Goal: Check status: Check status

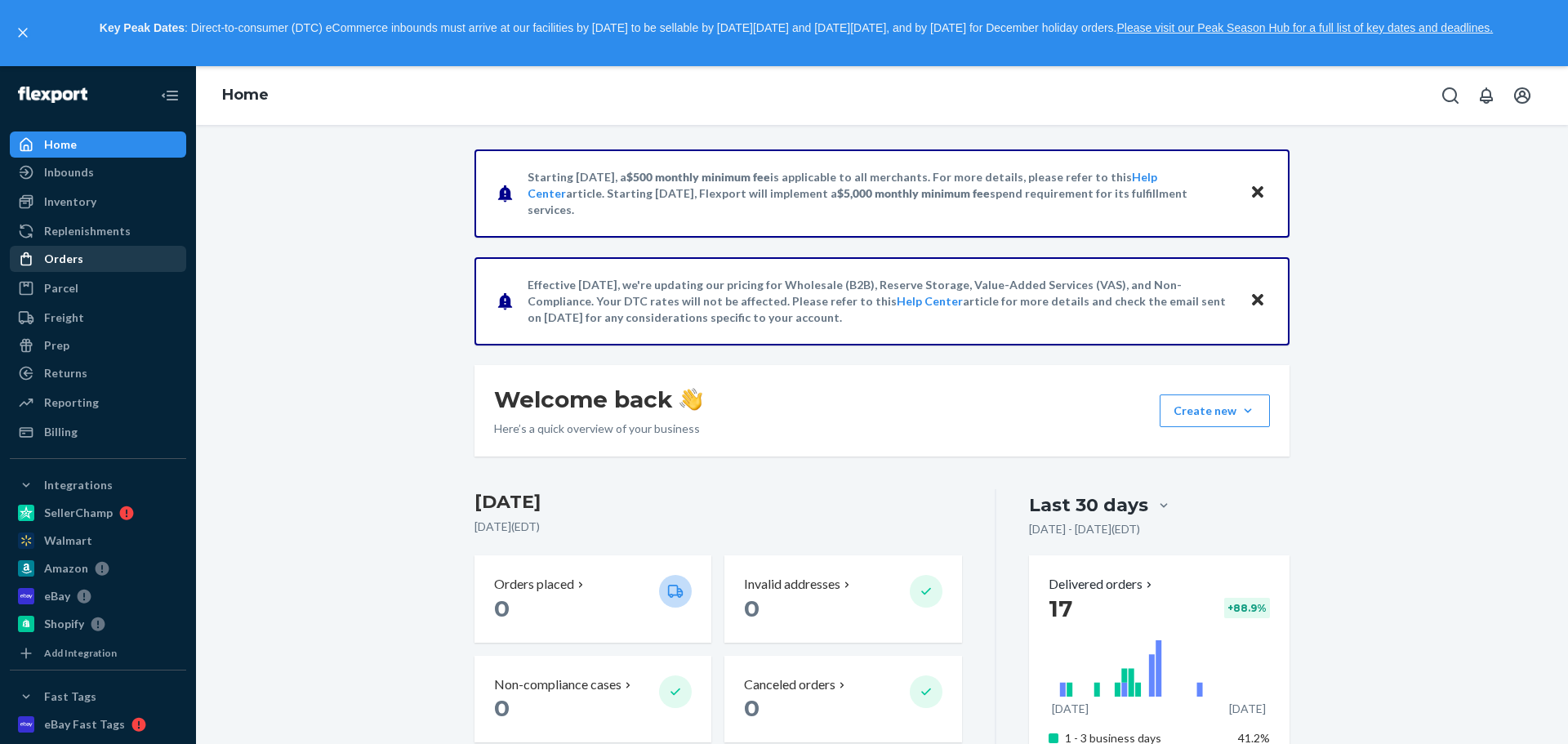
click at [46, 255] on div "Orders" at bounding box center [64, 258] width 40 height 16
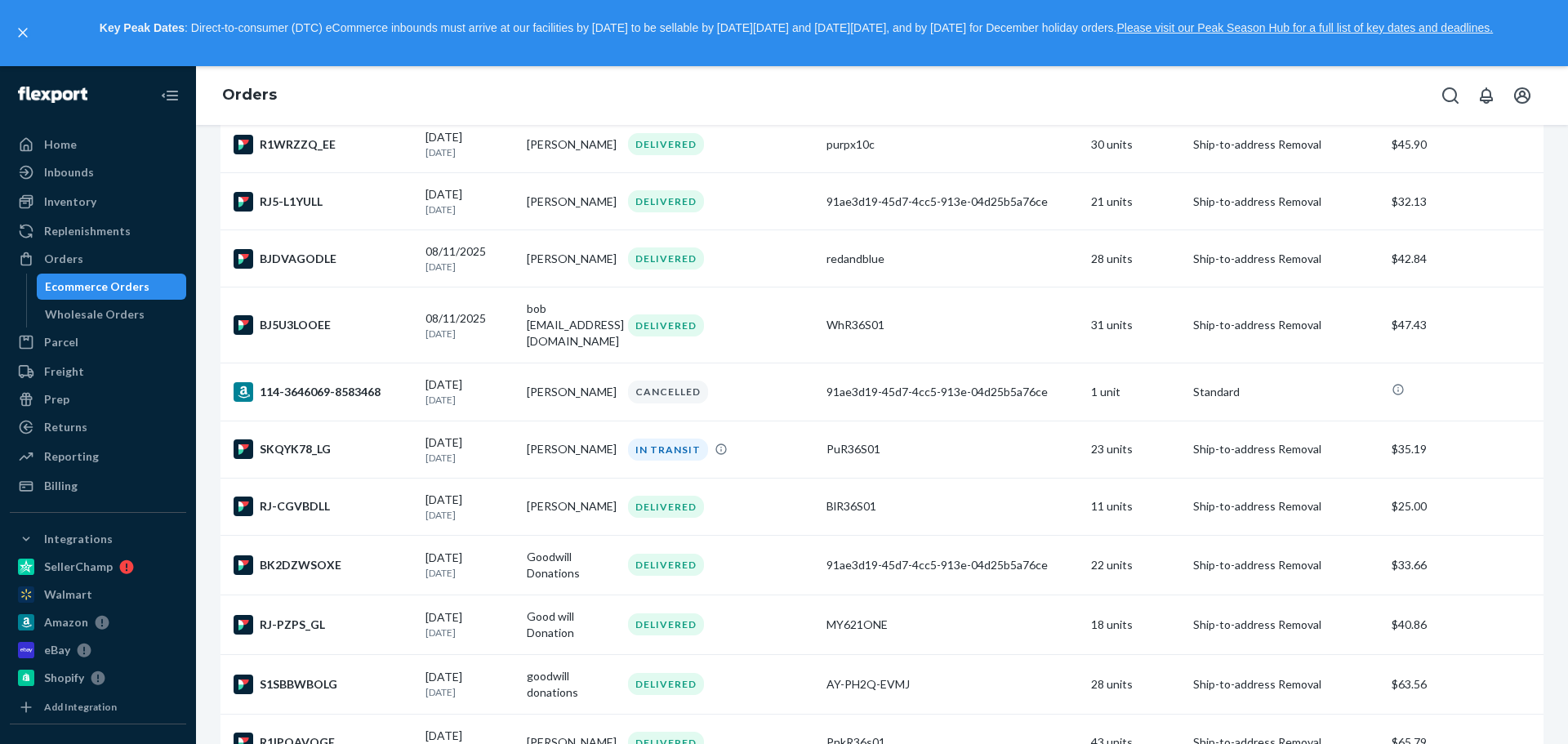
scroll to position [490, 0]
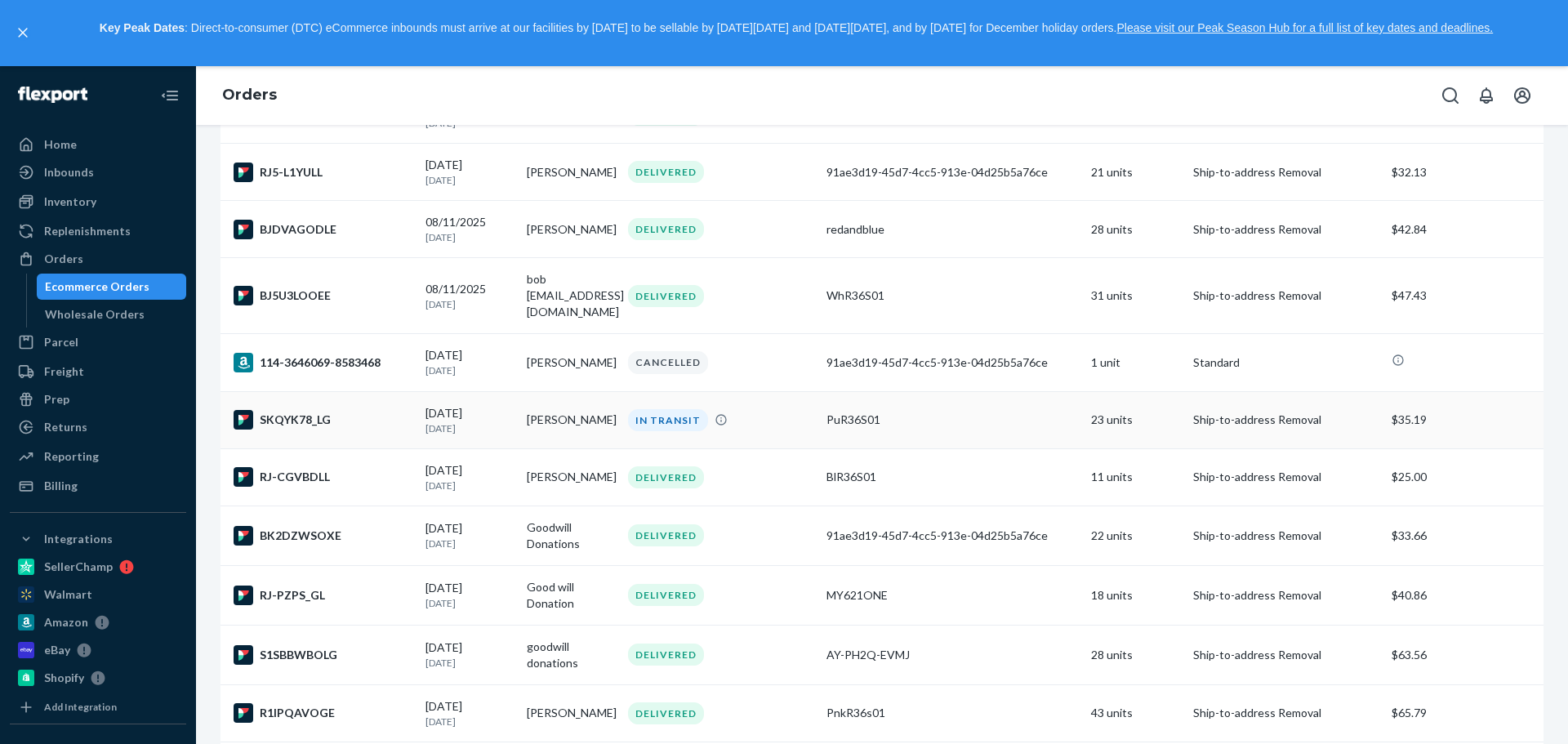
click at [587, 403] on td "[PERSON_NAME]" at bounding box center [571, 419] width 101 height 58
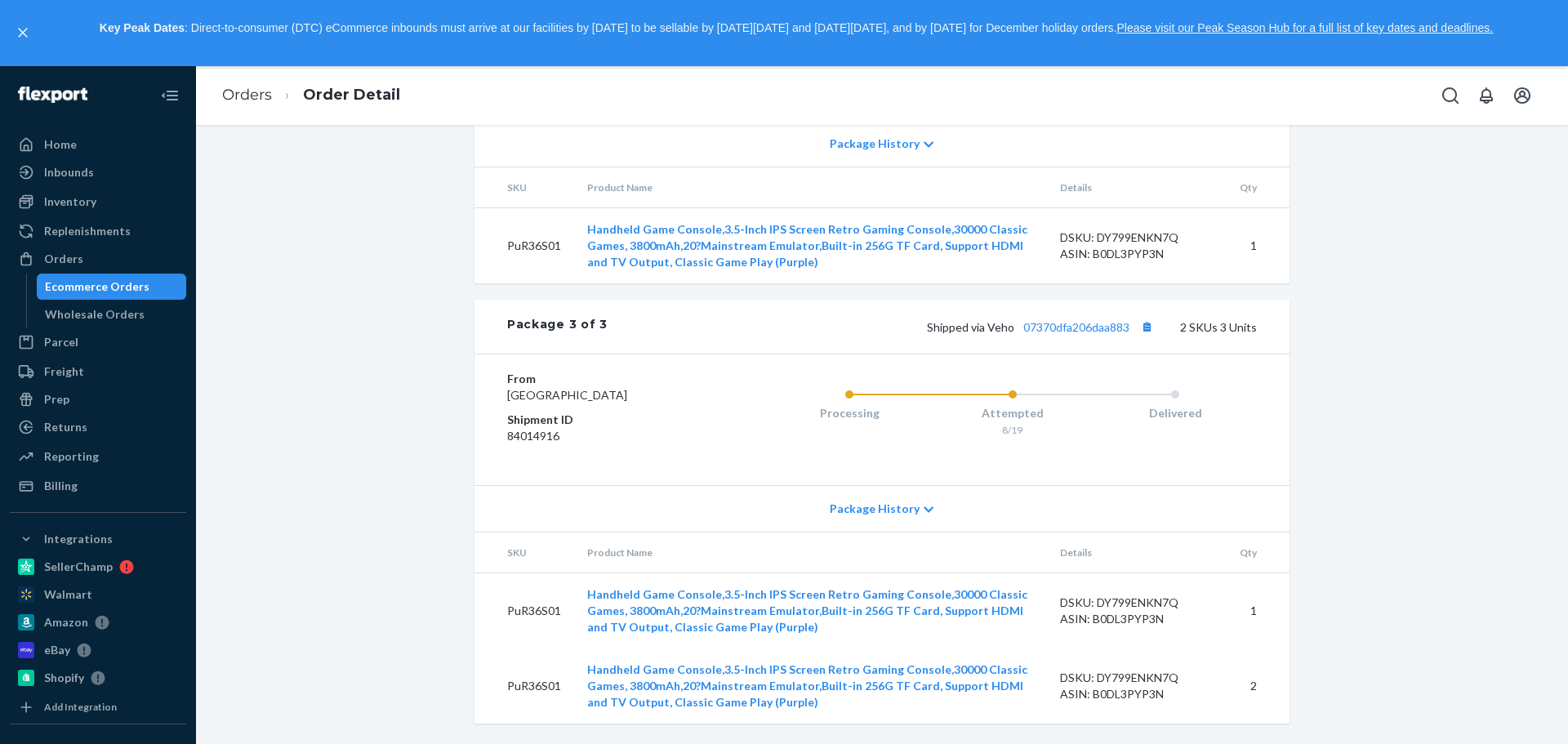
scroll to position [1357, 0]
click at [53, 258] on div "Orders" at bounding box center [64, 258] width 40 height 16
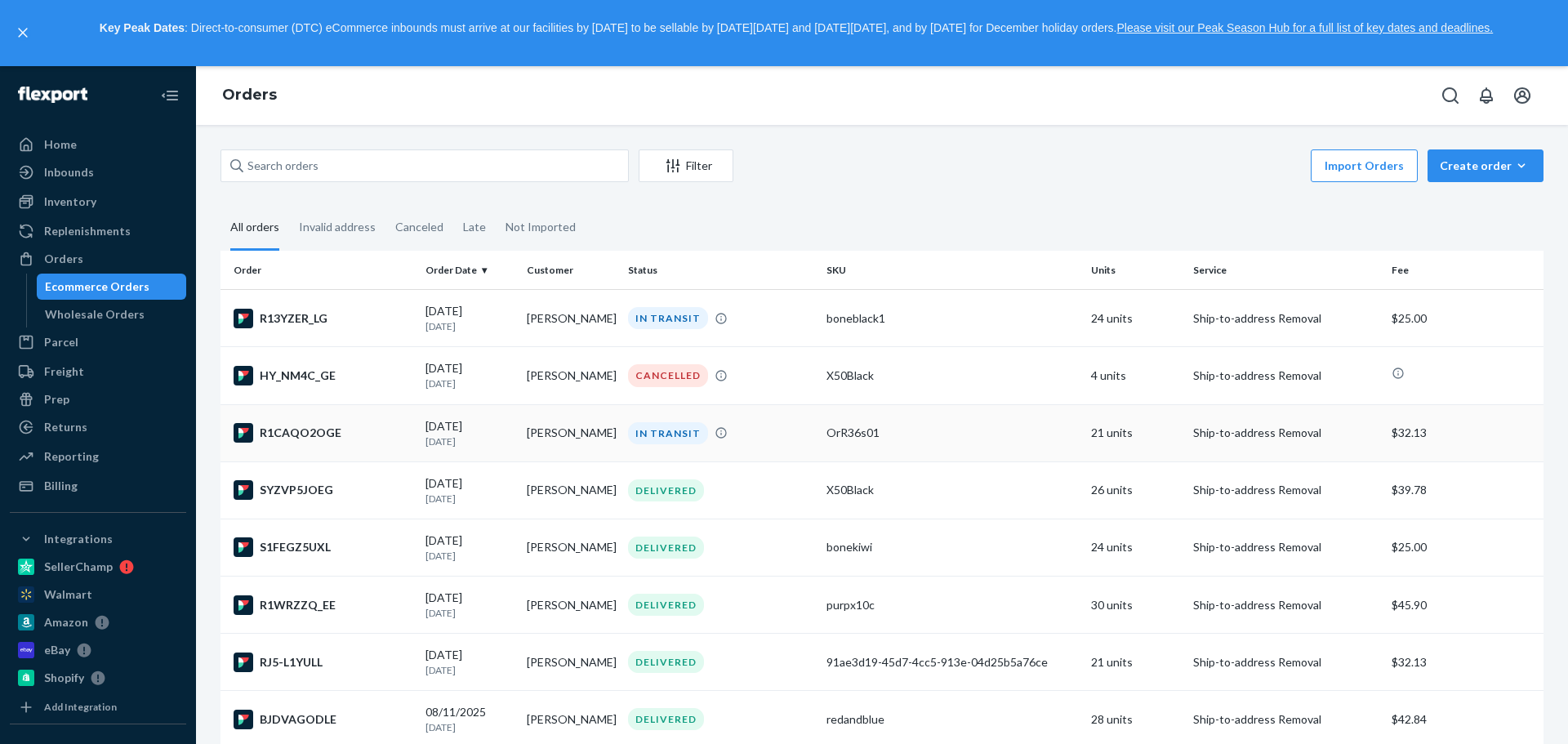
click at [757, 431] on div "IN TRANSIT" at bounding box center [721, 432] width 192 height 22
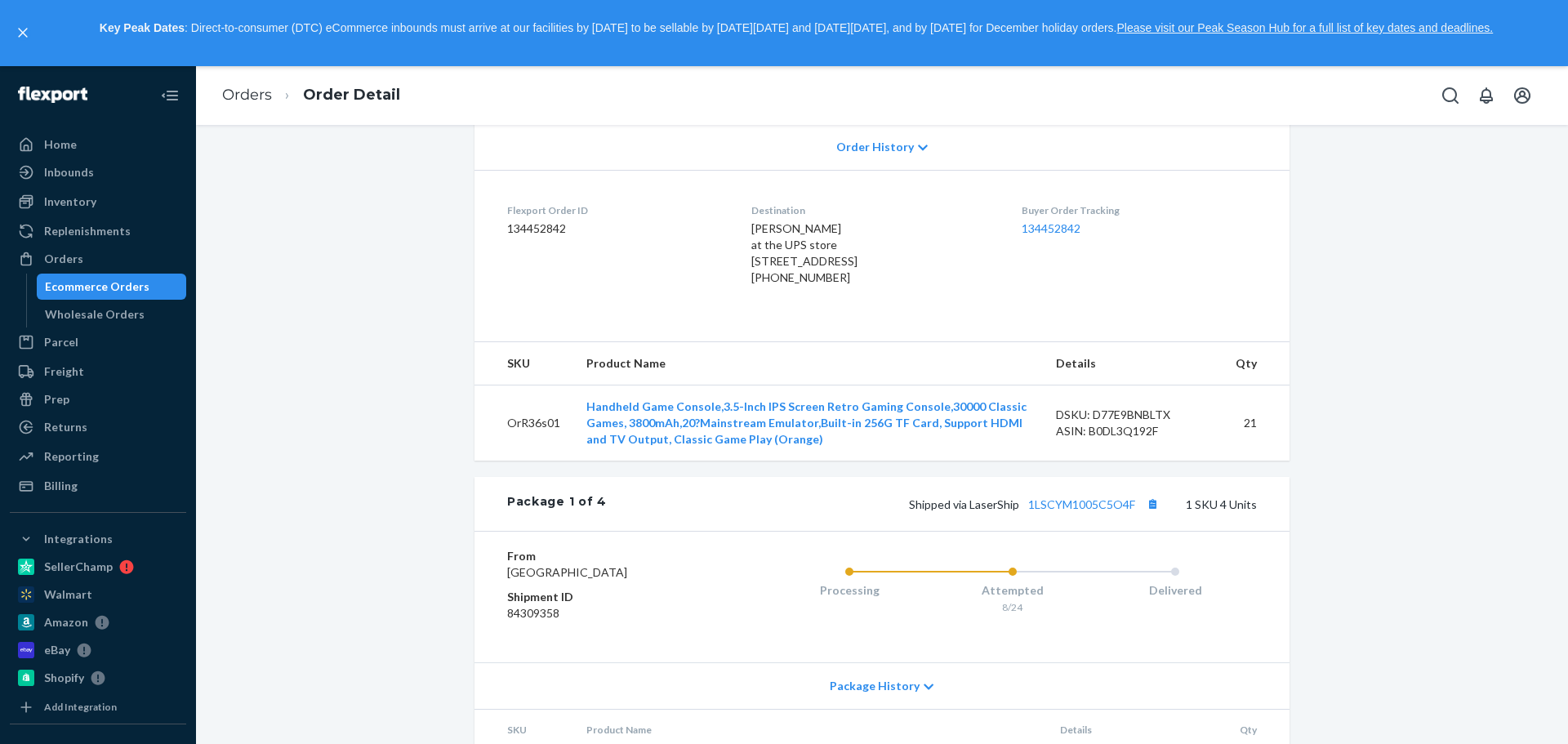
scroll to position [408, 0]
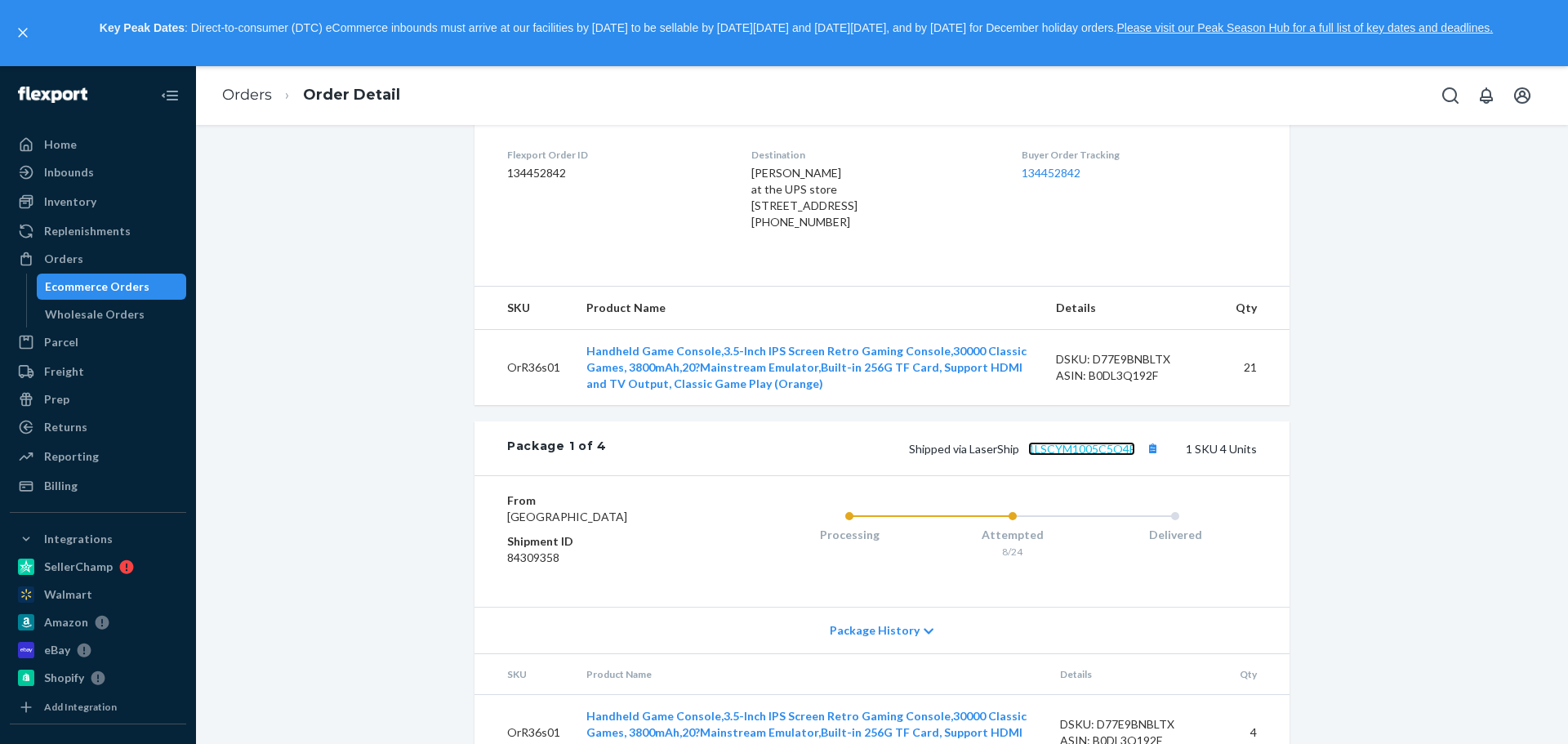
click at [1075, 456] on link "1LSCYM1005C5O4F" at bounding box center [1082, 448] width 107 height 14
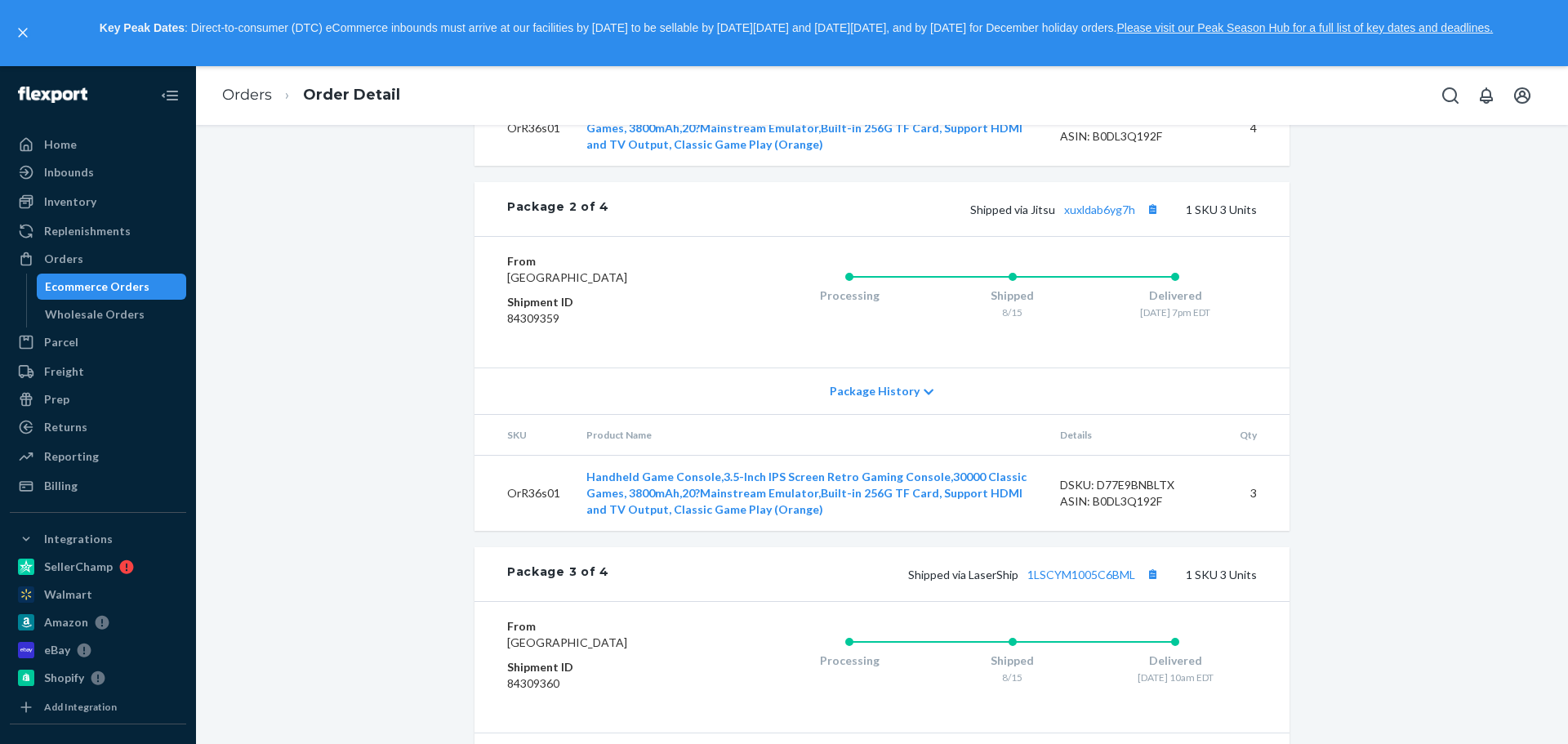
scroll to position [1061, 0]
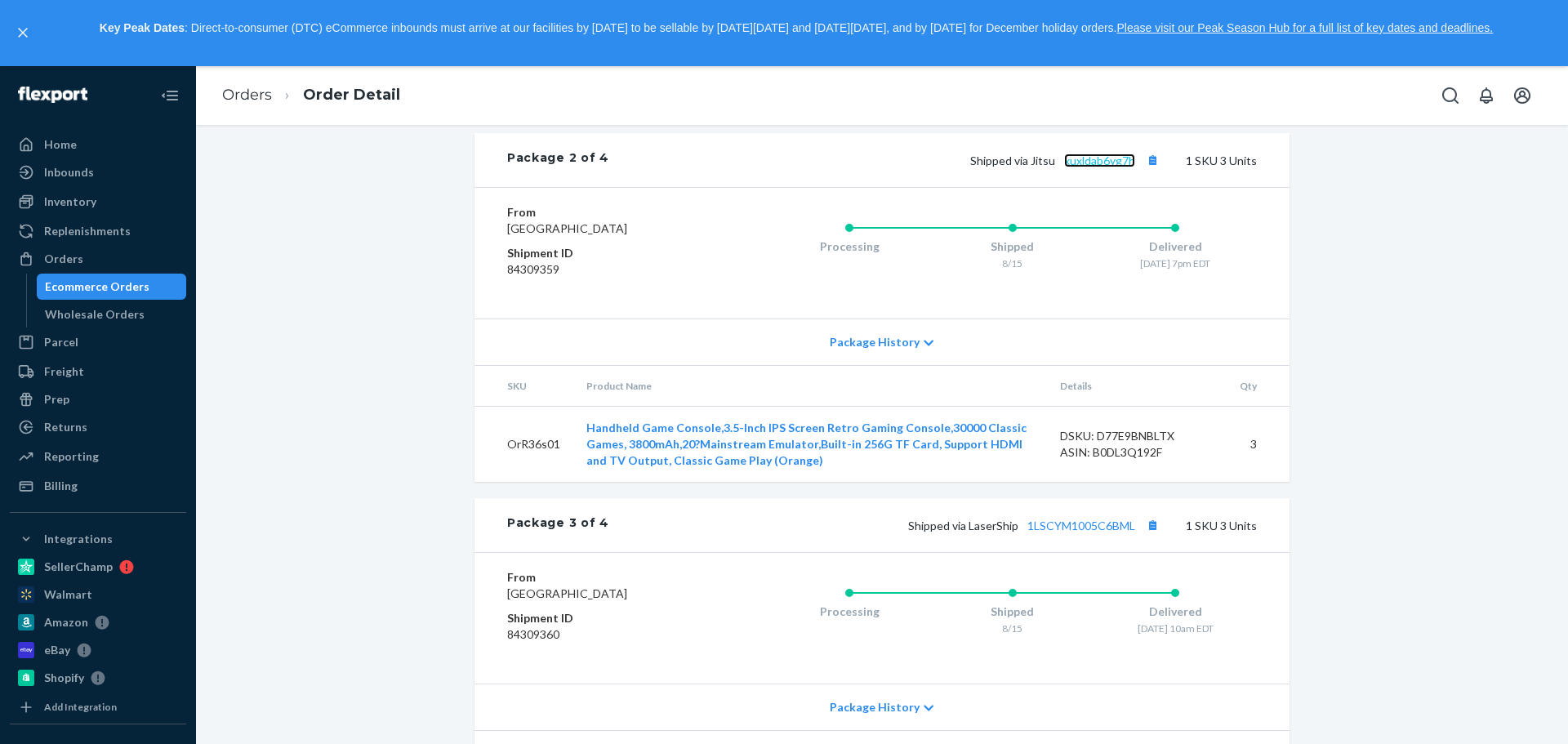
click at [1116, 167] on link "xuxldab6yg7h" at bounding box center [1099, 161] width 71 height 14
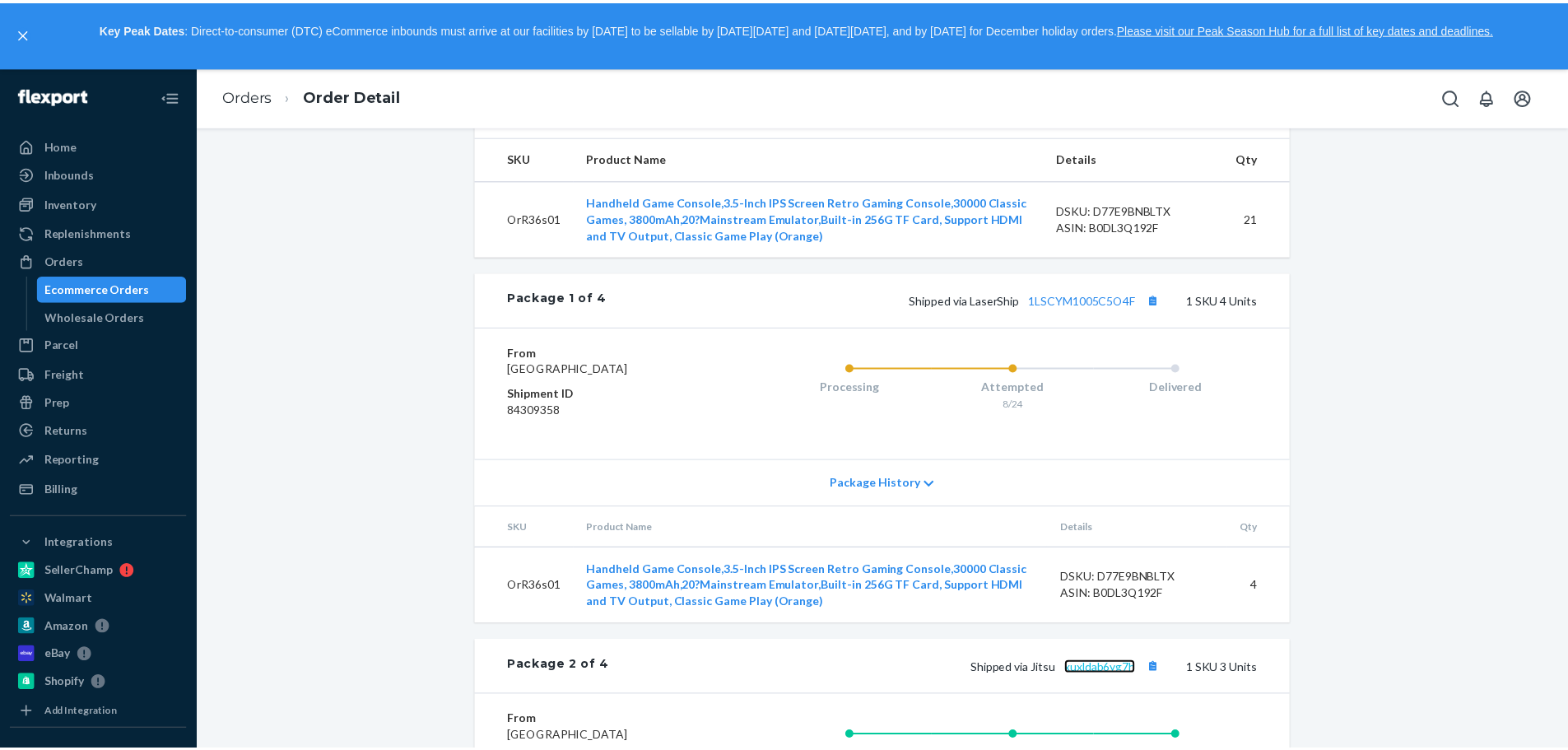
scroll to position [606, 0]
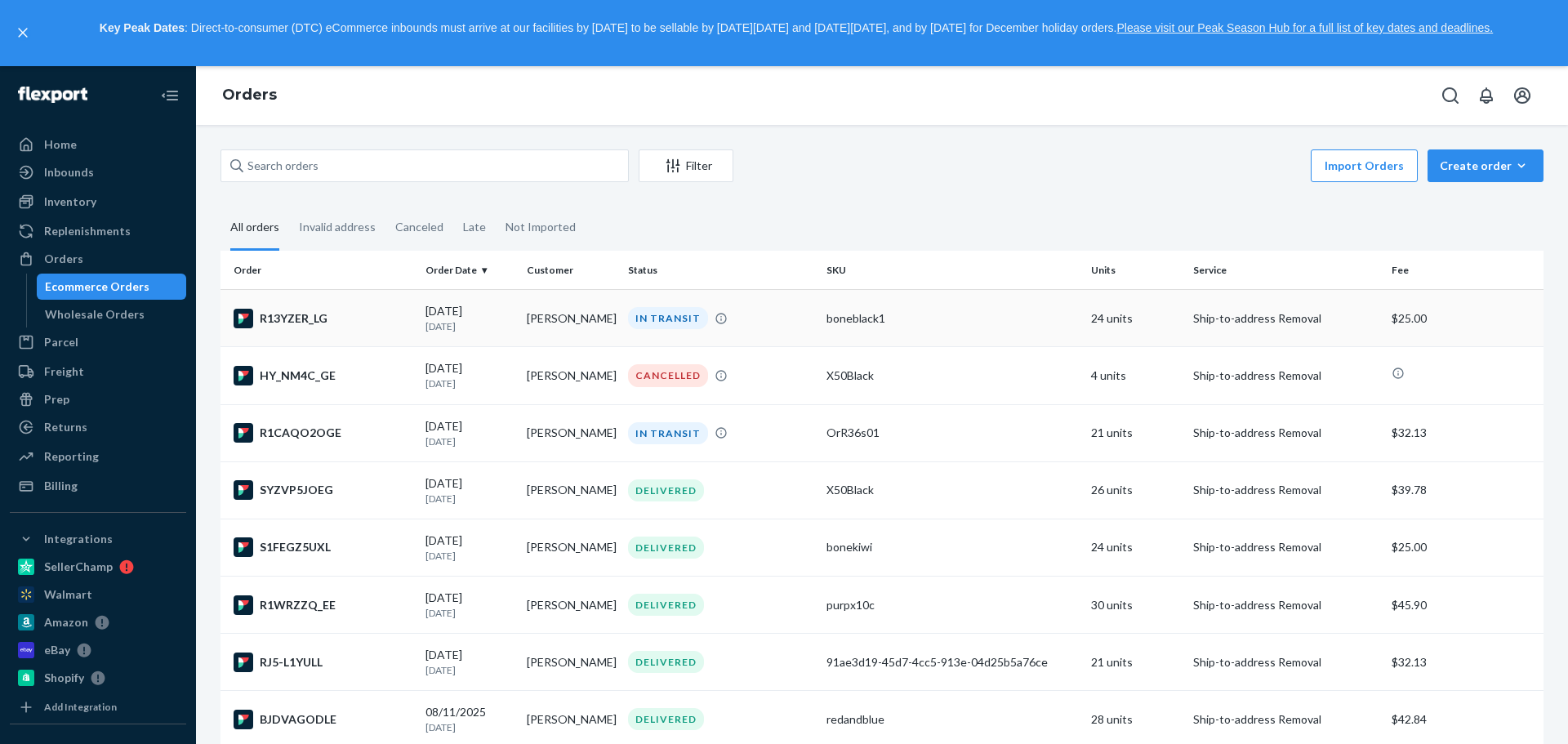
click at [911, 318] on div "boneblack1" at bounding box center [952, 318] width 251 height 16
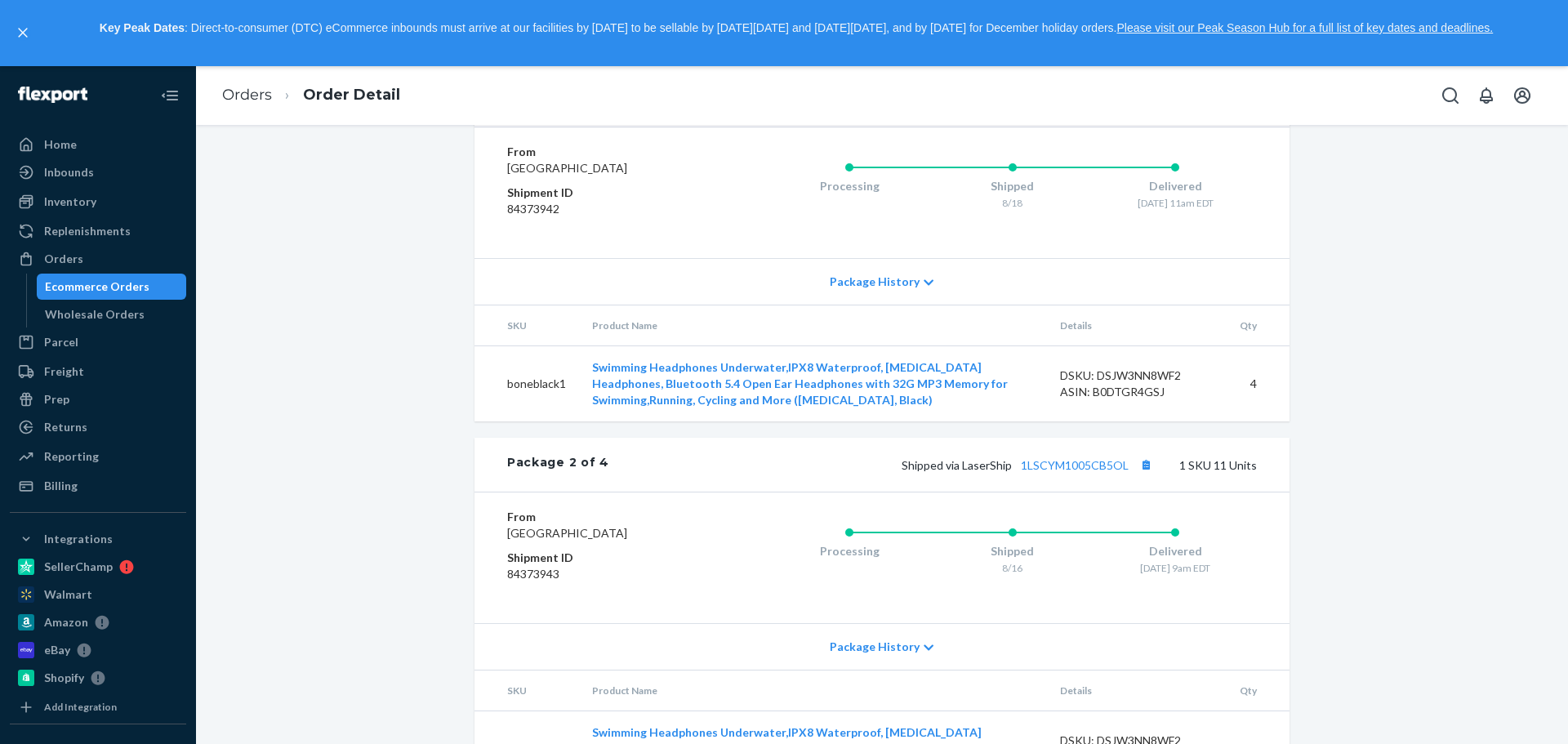
scroll to position [758, 0]
click at [1082, 106] on link "f14adce458cfea238" at bounding box center [1083, 98] width 103 height 14
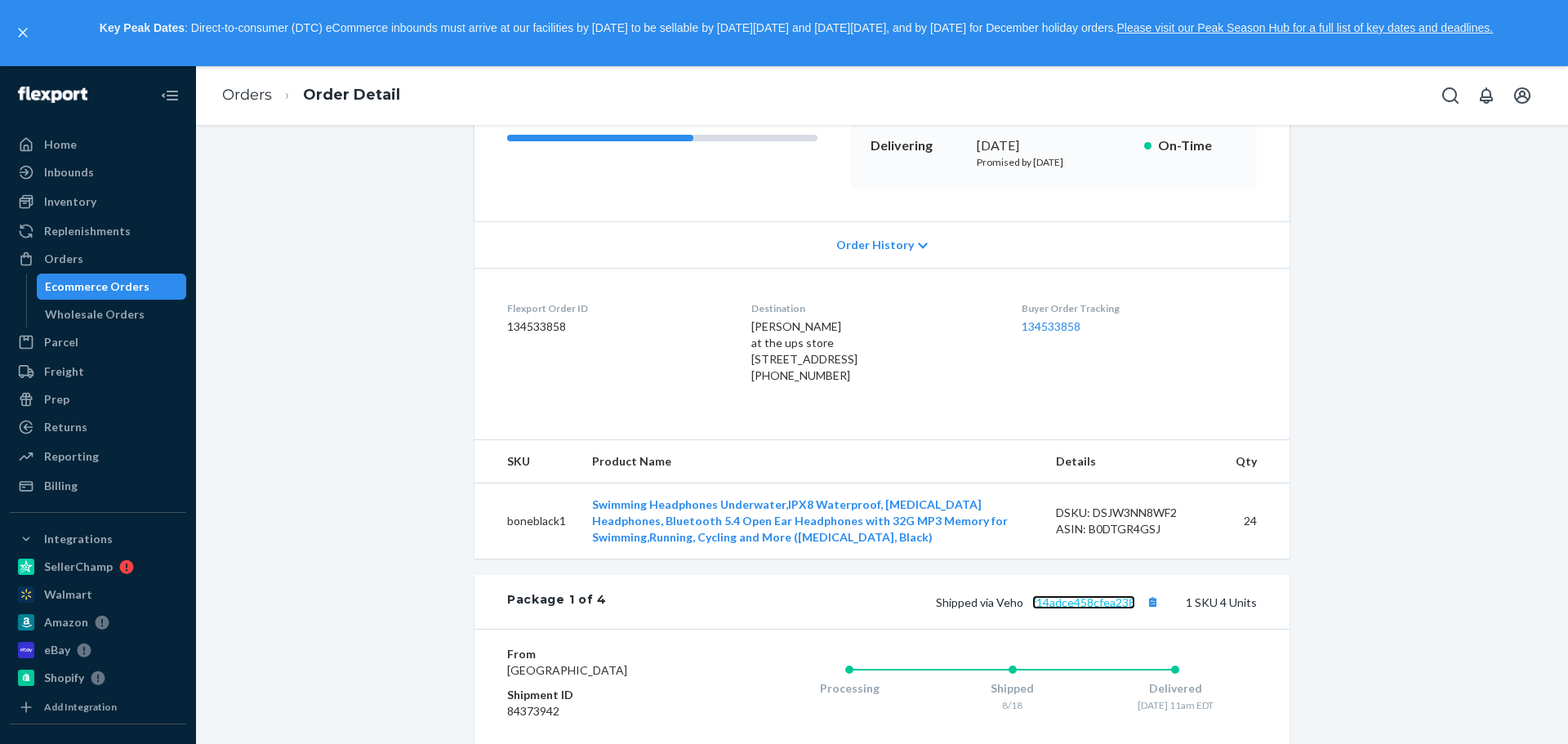
scroll to position [0, 0]
